Goal: Information Seeking & Learning: Learn about a topic

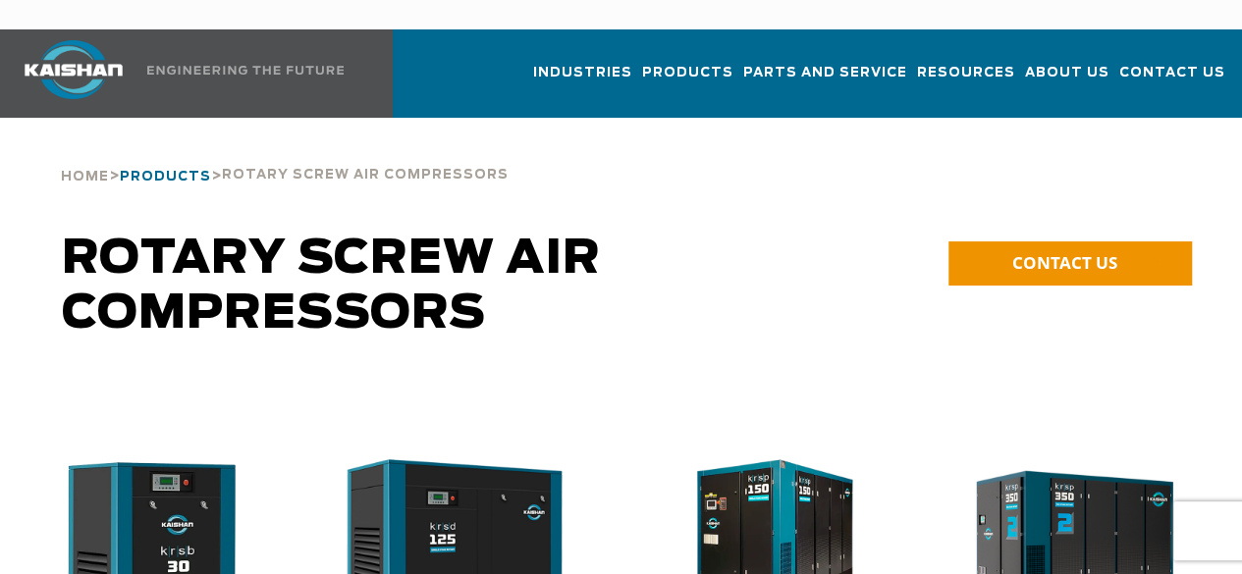
click at [173, 171] on span "Products" at bounding box center [165, 177] width 91 height 13
